Goal: Task Accomplishment & Management: Manage account settings

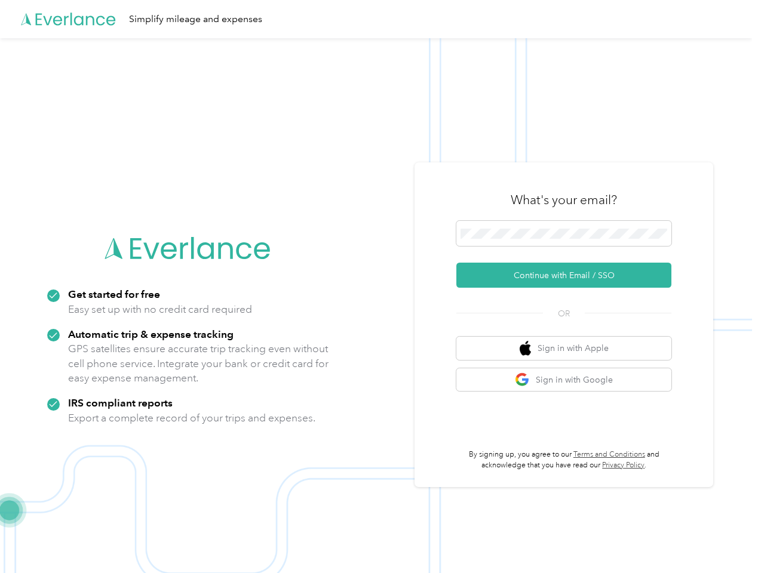
click at [379, 287] on img at bounding box center [376, 324] width 752 height 573
click at [379, 19] on div "Simplify mileage and expenses" at bounding box center [376, 19] width 752 height 38
click at [568, 275] on button "Continue with Email / SSO" at bounding box center [563, 275] width 215 height 25
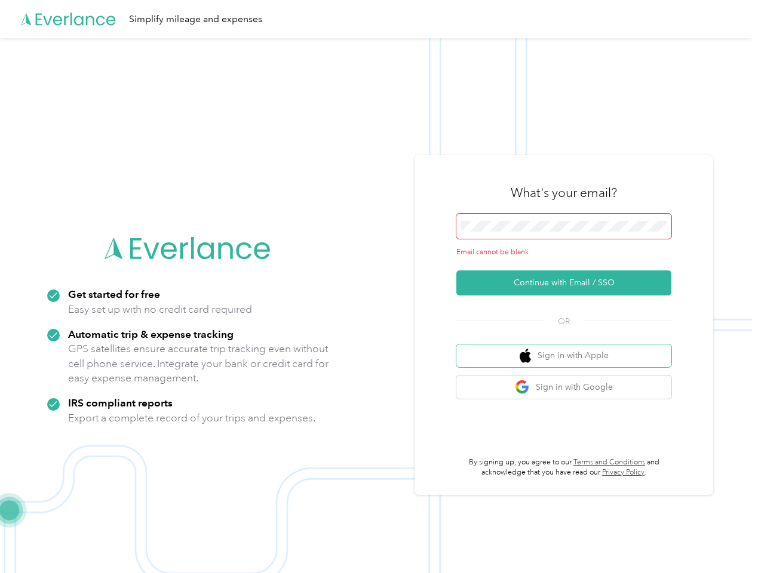
click at [568, 348] on button "Sign in with Apple" at bounding box center [563, 356] width 215 height 23
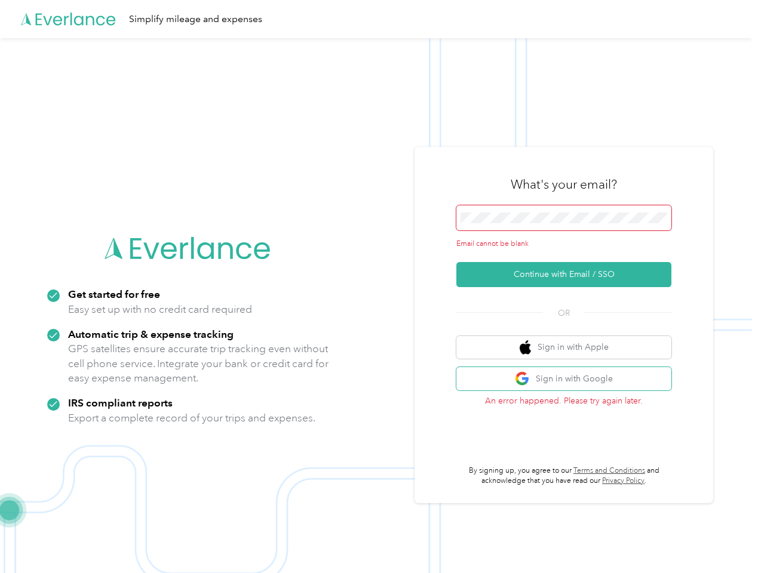
click at [568, 380] on button "Sign in with Google" at bounding box center [563, 378] width 215 height 23
